Goal: Navigation & Orientation: Find specific page/section

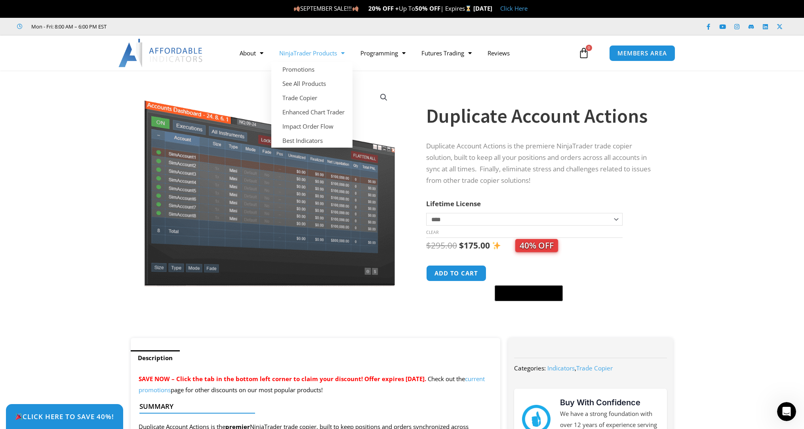
click at [705, 234] on section "**********" at bounding box center [402, 208] width 804 height 260
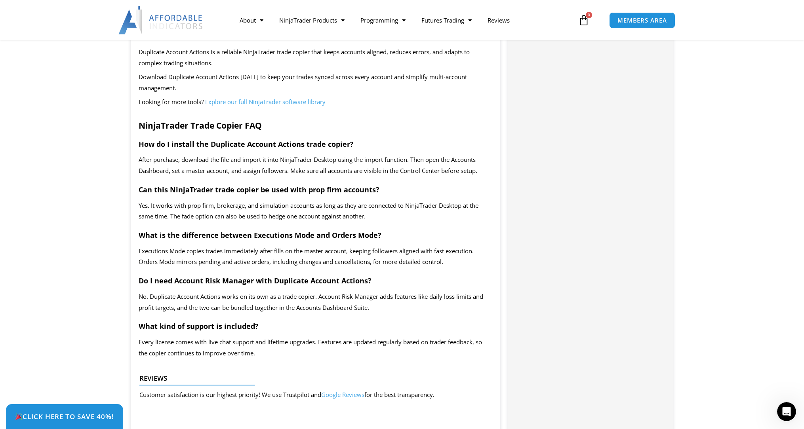
scroll to position [1584, 0]
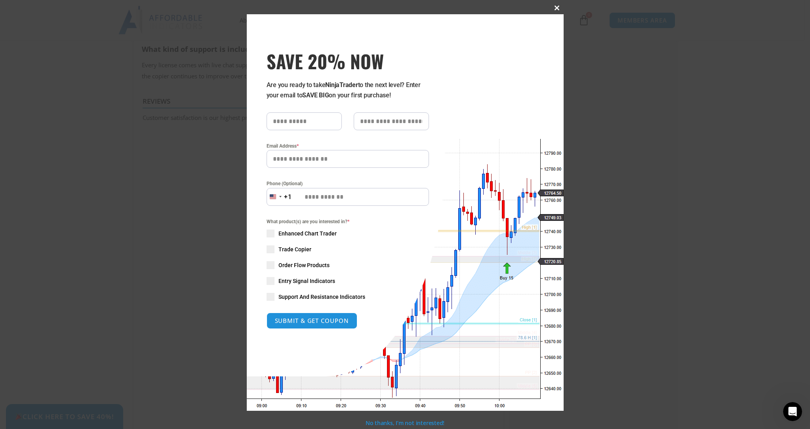
click at [559, 7] on span at bounding box center [557, 8] width 13 height 5
